Goal: Navigation & Orientation: Find specific page/section

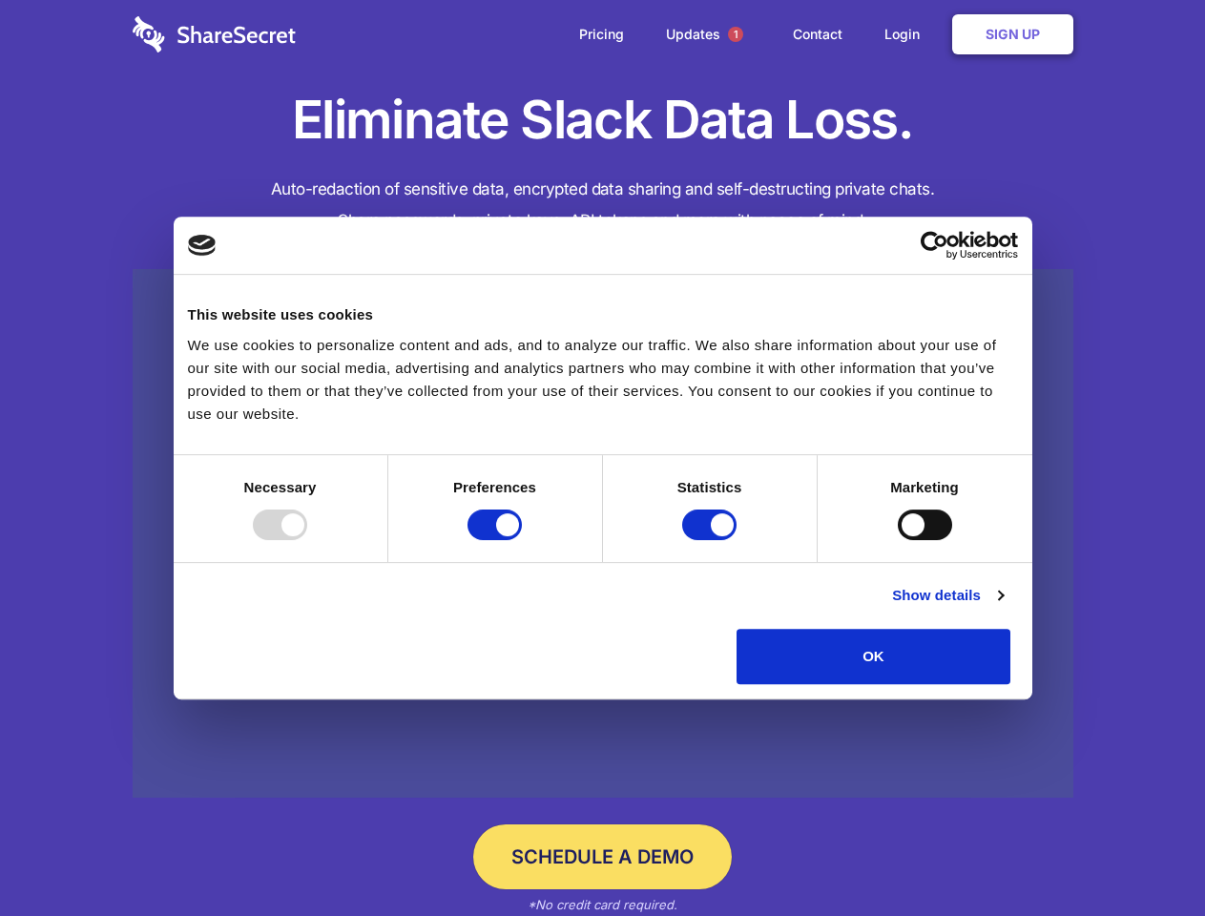
click at [307, 540] on div at bounding box center [280, 525] width 54 height 31
click at [522, 540] on input "Preferences" at bounding box center [495, 525] width 54 height 31
checkbox input "false"
click at [712, 540] on input "Statistics" at bounding box center [709, 525] width 54 height 31
checkbox input "false"
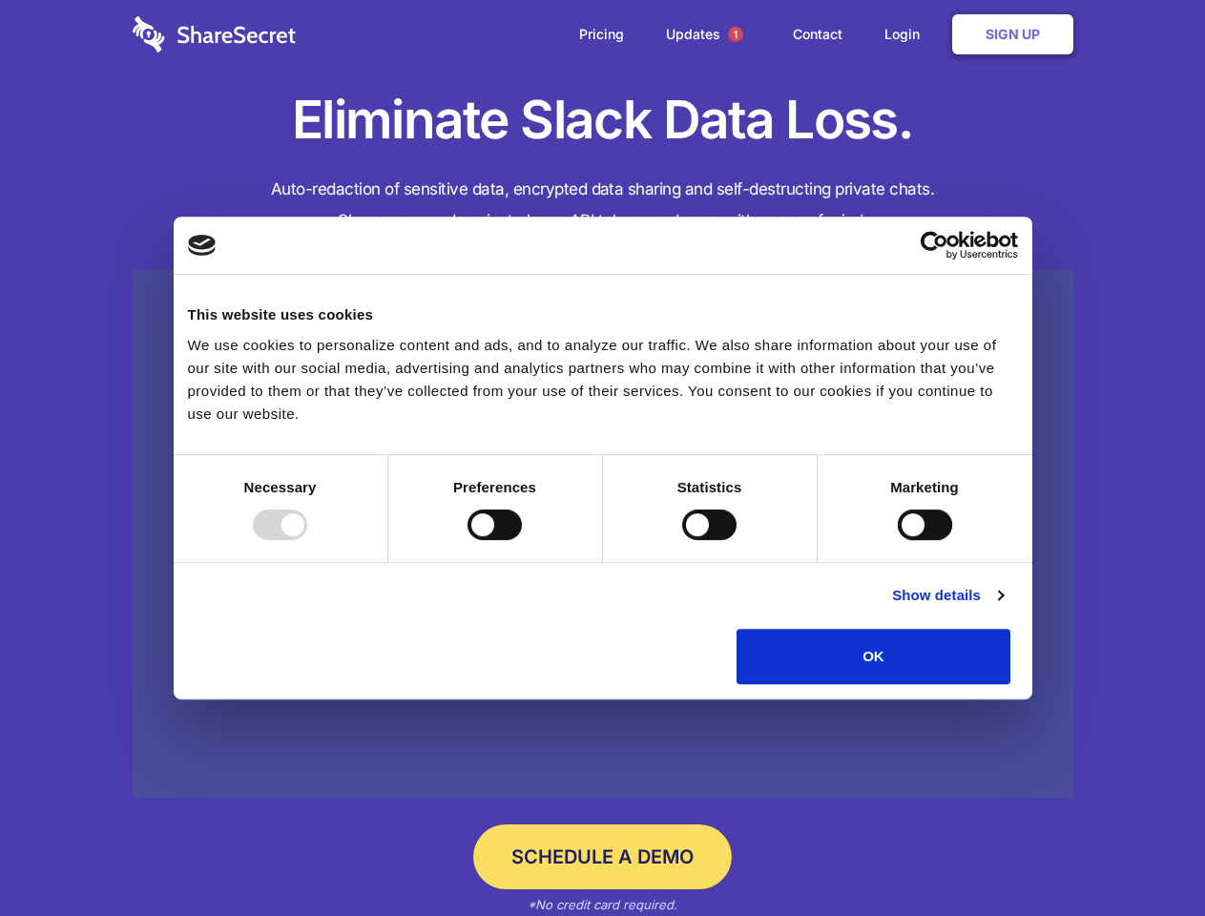
click at [898, 540] on input "Marketing" at bounding box center [925, 525] width 54 height 31
checkbox input "true"
click at [1003, 607] on link "Show details" at bounding box center [947, 595] width 111 height 23
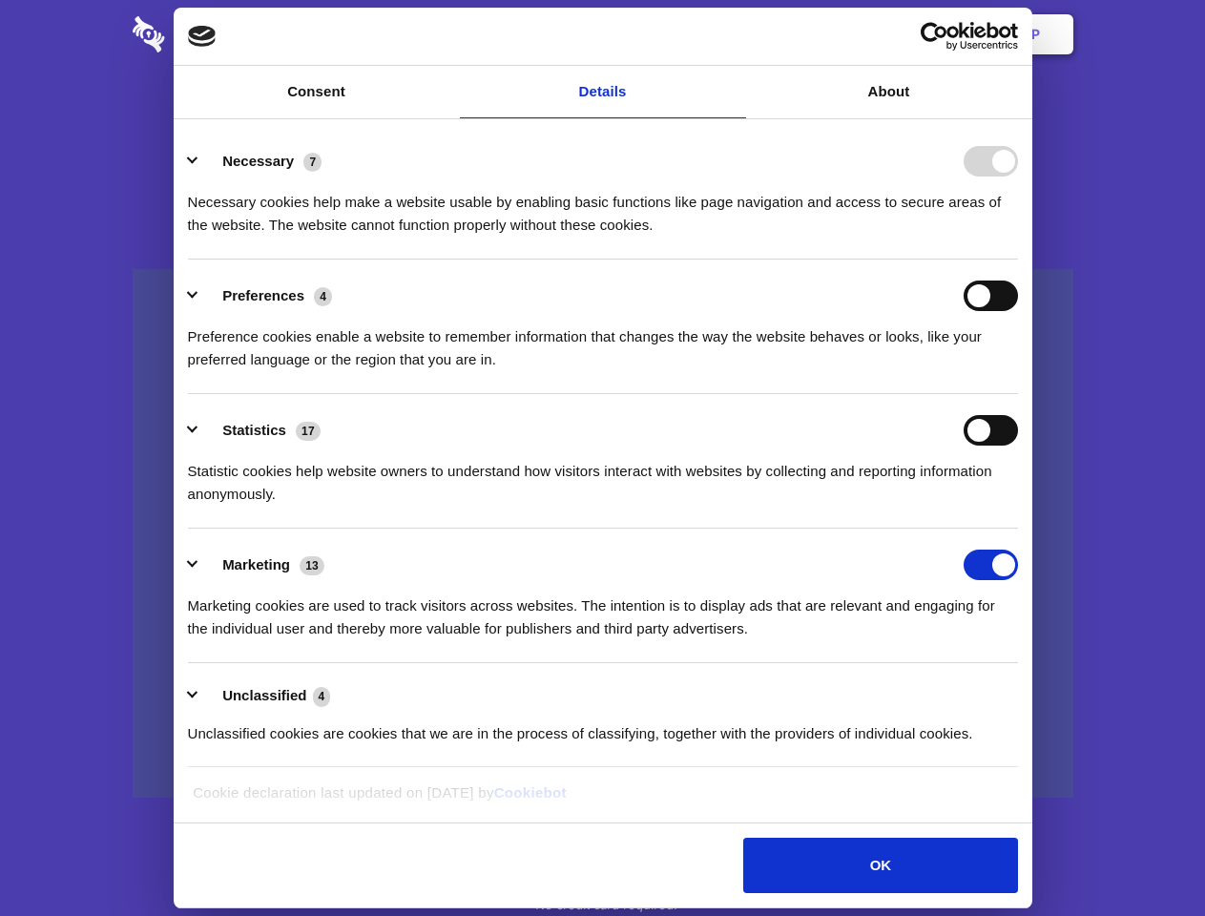
click at [1027, 691] on ul "Necessary 7 Necessary cookies help make a website usable by enabling basic func…" at bounding box center [602, 446] width 848 height 643
click at [735, 34] on span "1" at bounding box center [735, 34] width 15 height 15
